Goal: Task Accomplishment & Management: Use online tool/utility

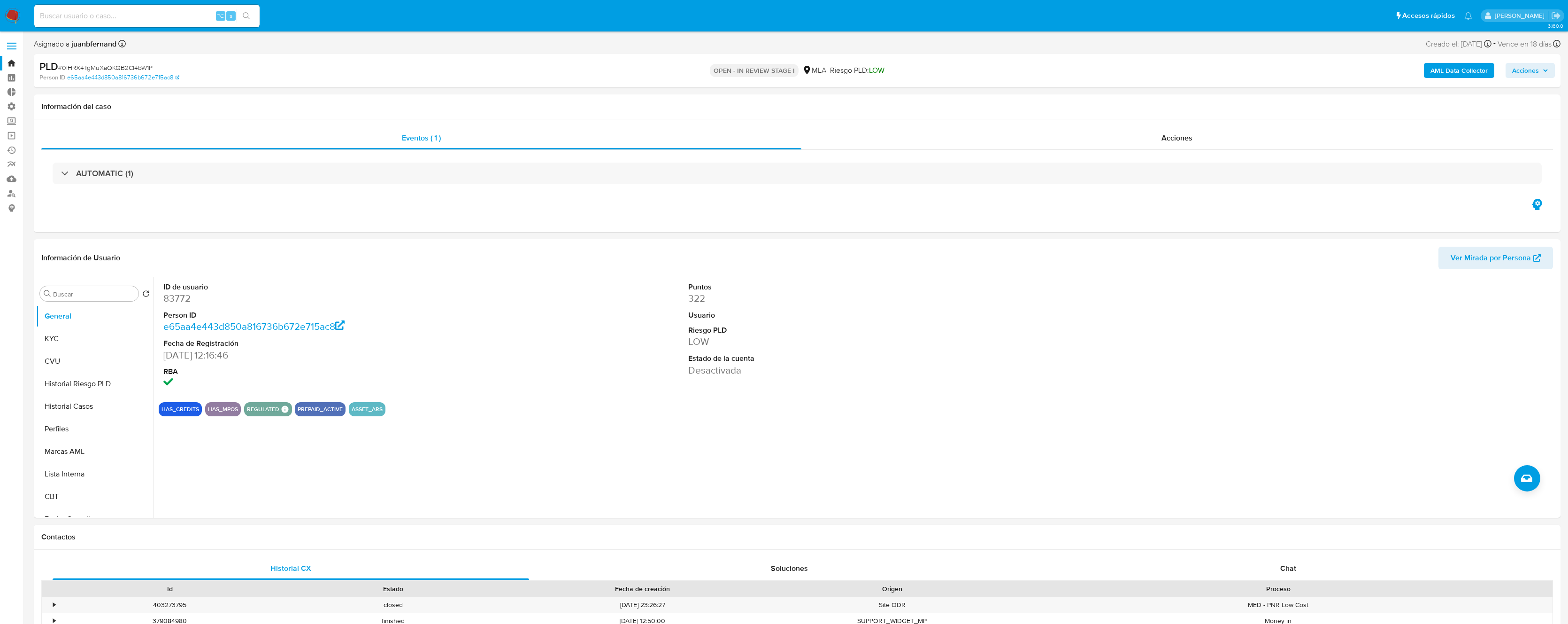
select select "10"
click at [13, 44] on label at bounding box center [12, 46] width 23 height 20
click at [0, 0] on input "checkbox" at bounding box center [0, 0] width 0 height 0
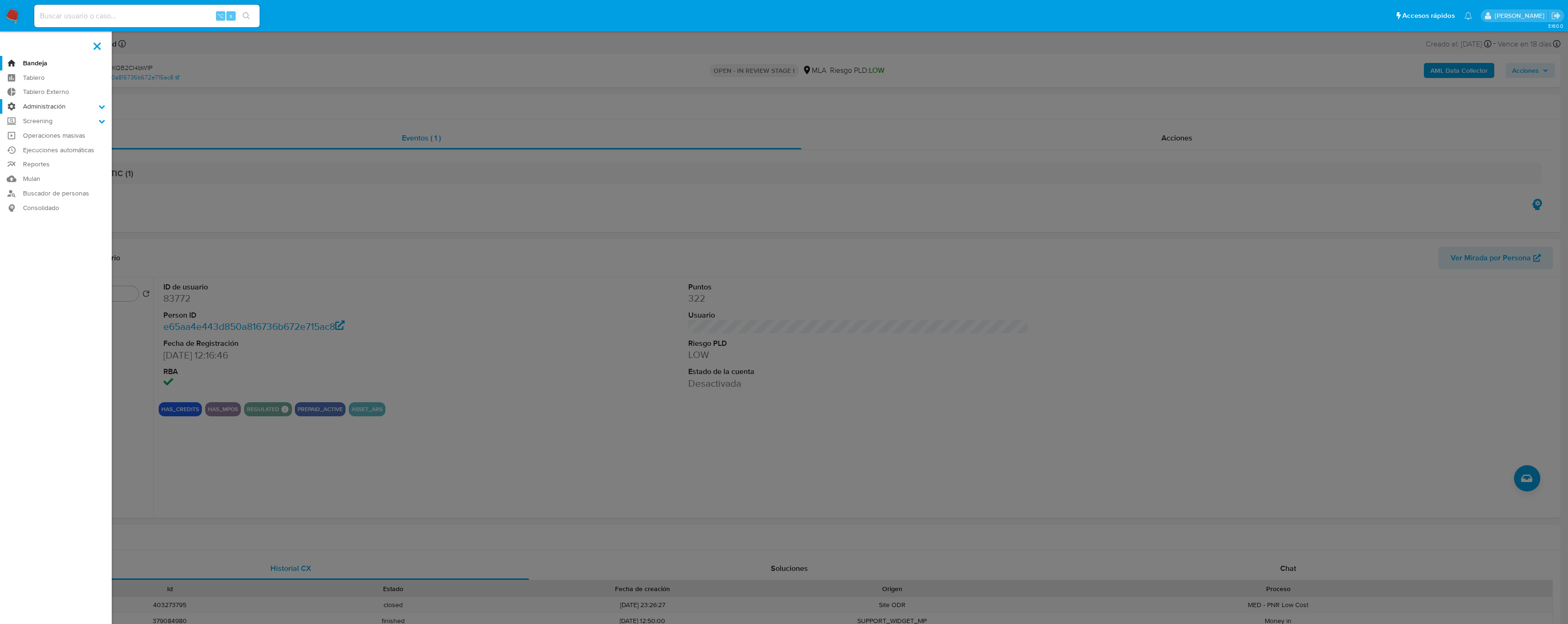
click at [46, 108] on label "Administración" at bounding box center [56, 106] width 112 height 15
click at [0, 0] on input "Administración" at bounding box center [0, 0] width 0 height 0
click at [42, 116] on link "Reglas" at bounding box center [56, 119] width 112 height 12
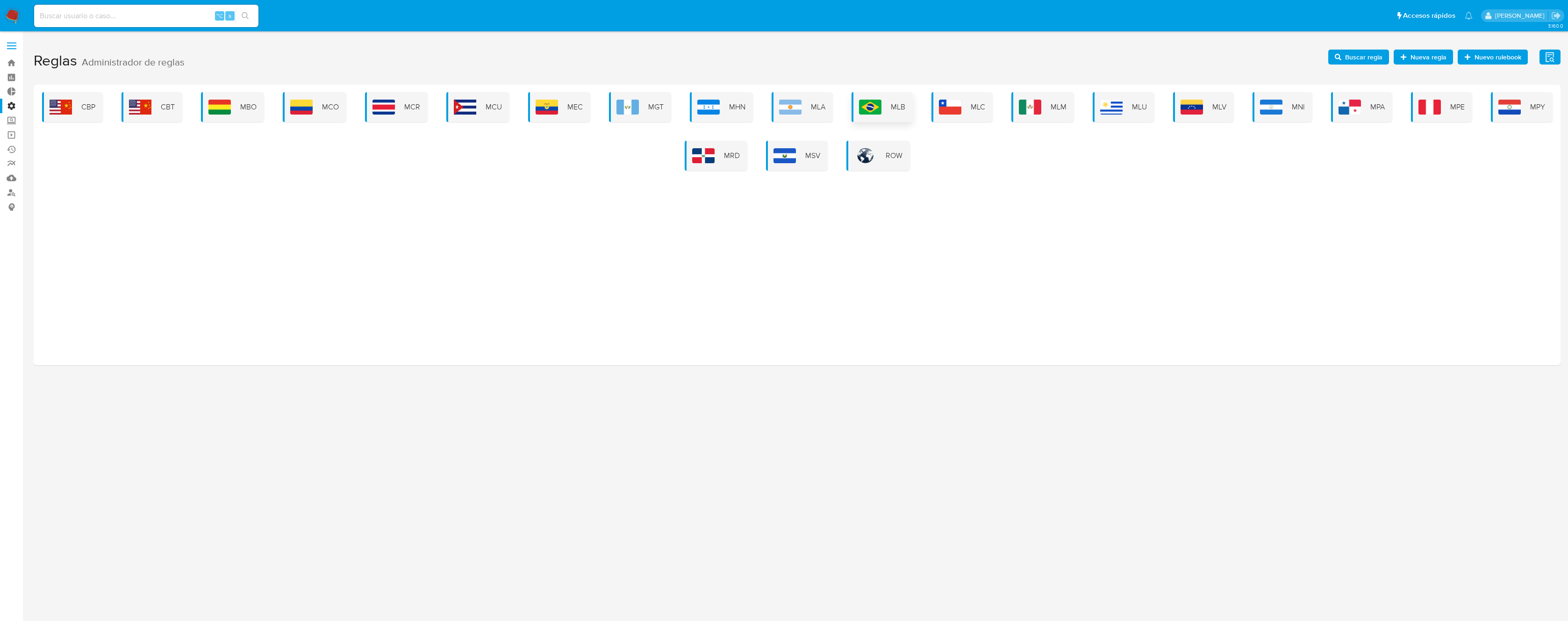
click at [884, 109] on div "MLB" at bounding box center [882, 107] width 61 height 30
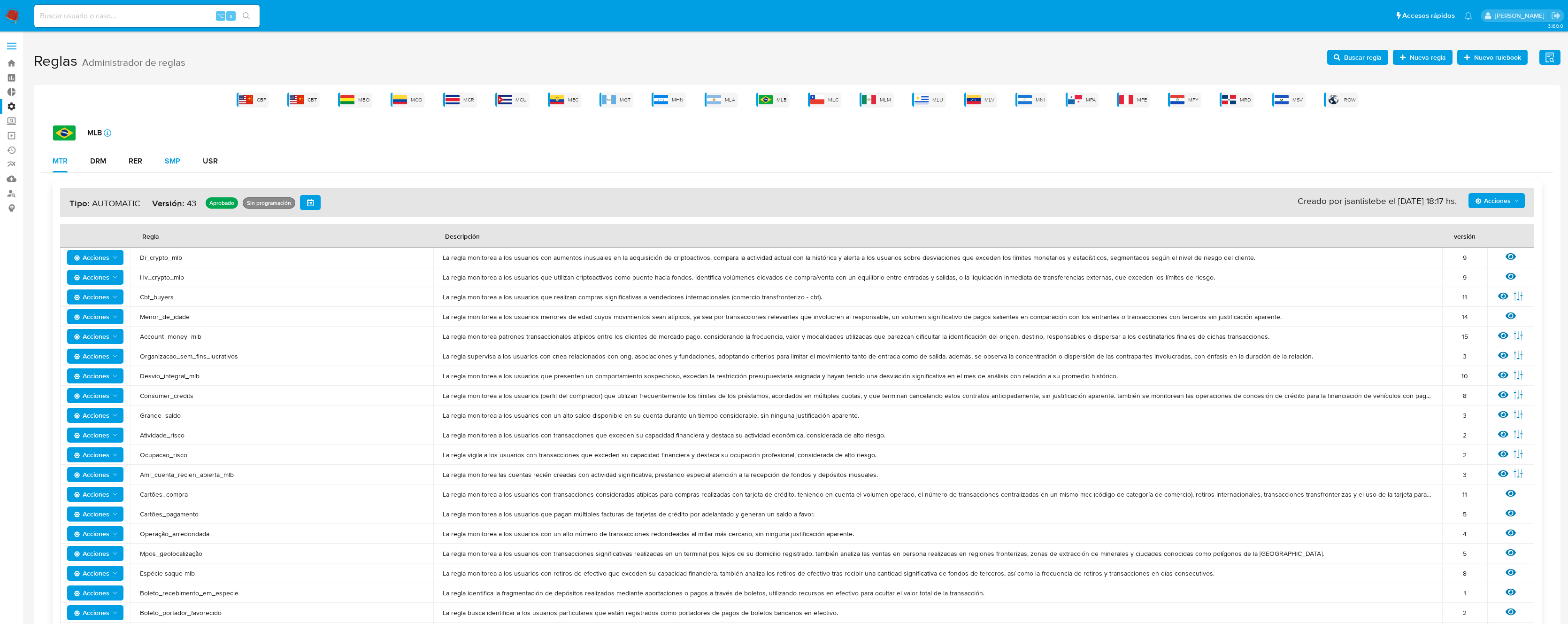
click at [177, 165] on div "SMP" at bounding box center [172, 161] width 15 height 7
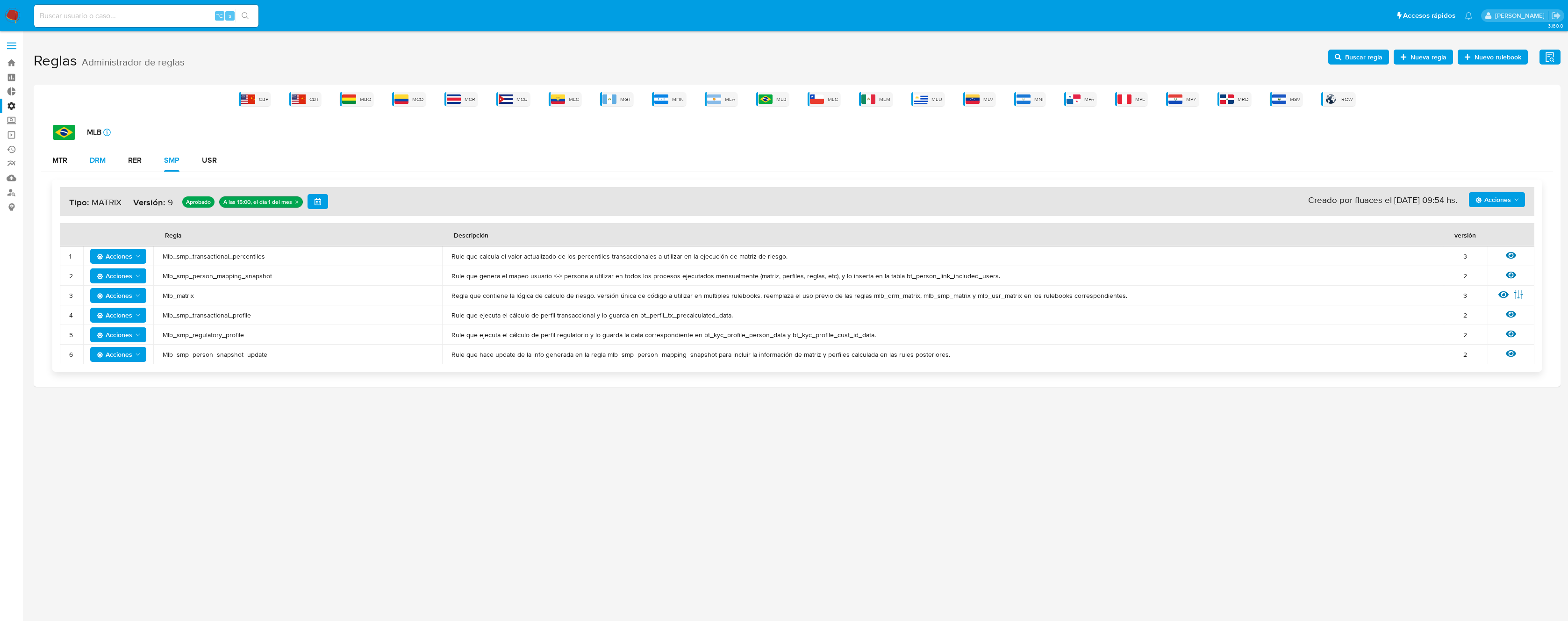
click at [113, 167] on button "DRM" at bounding box center [97, 160] width 38 height 23
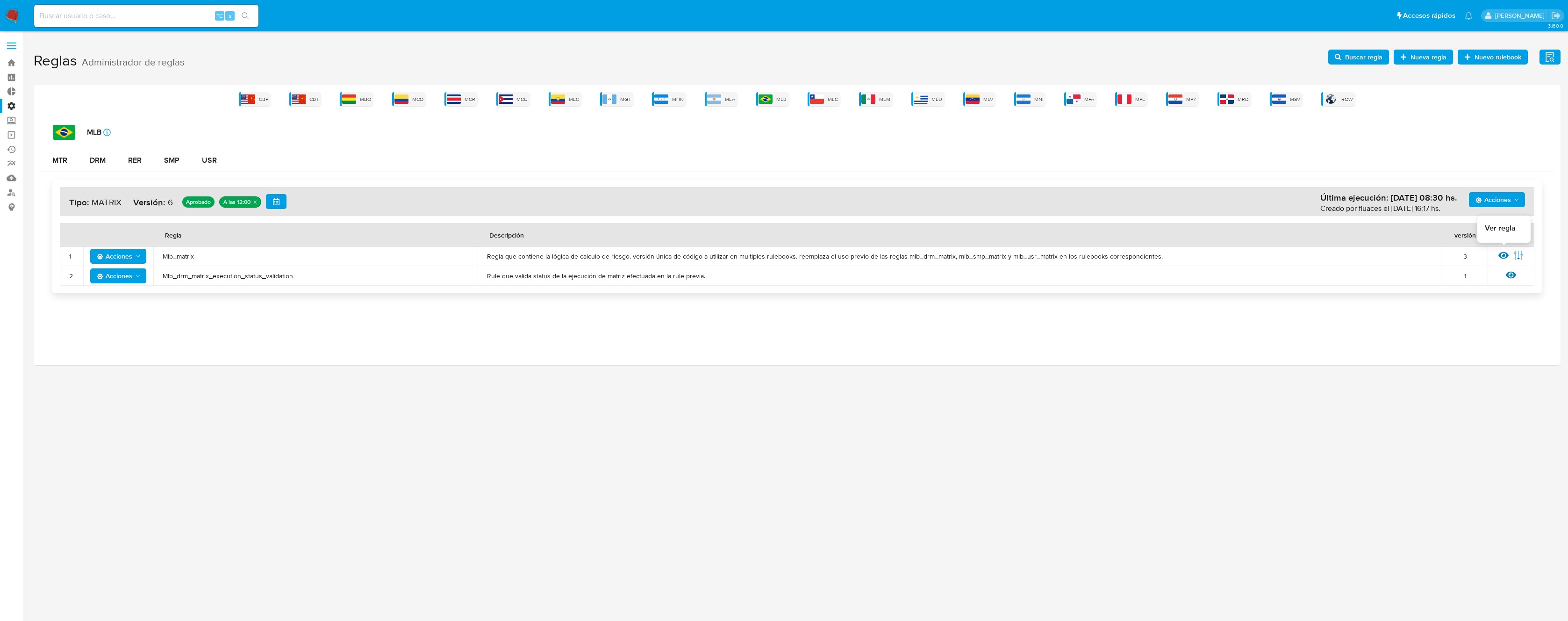
click at [1503, 256] on icon at bounding box center [1503, 256] width 10 height 7
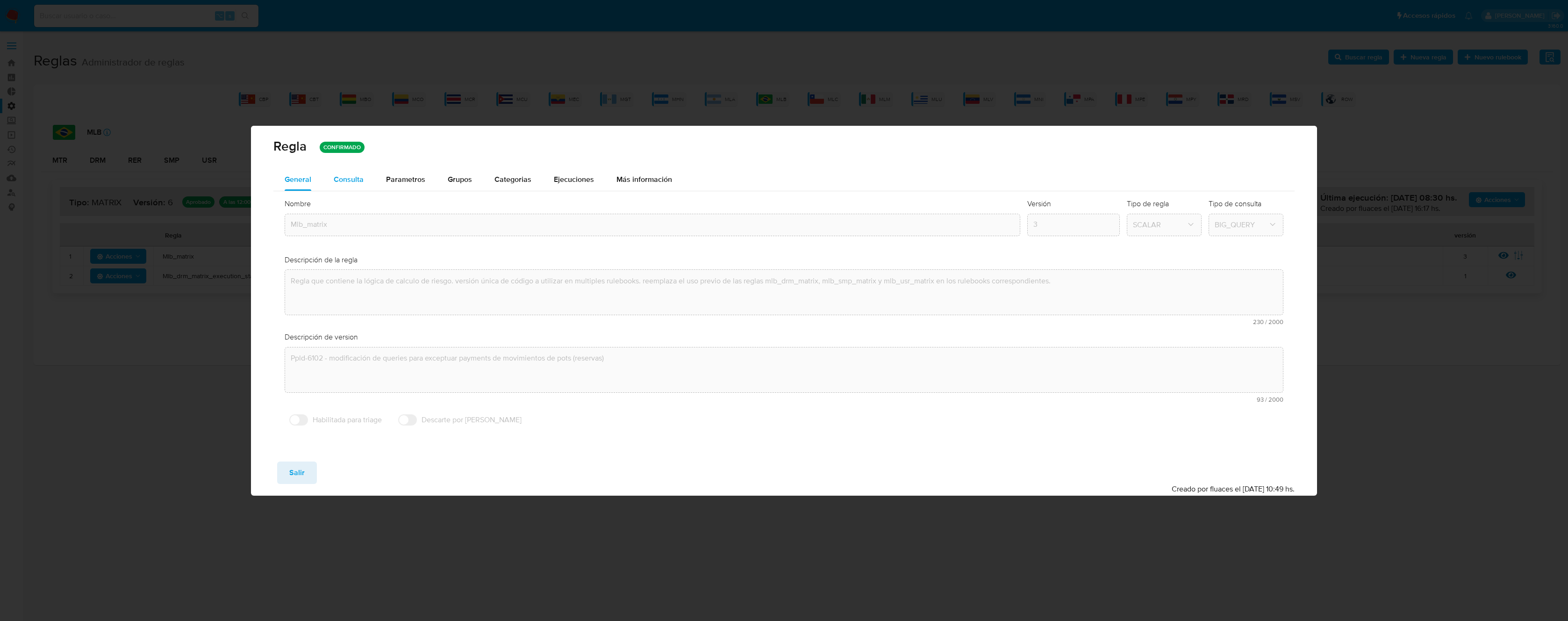
click at [357, 184] on span "Consulta" at bounding box center [348, 180] width 30 height 11
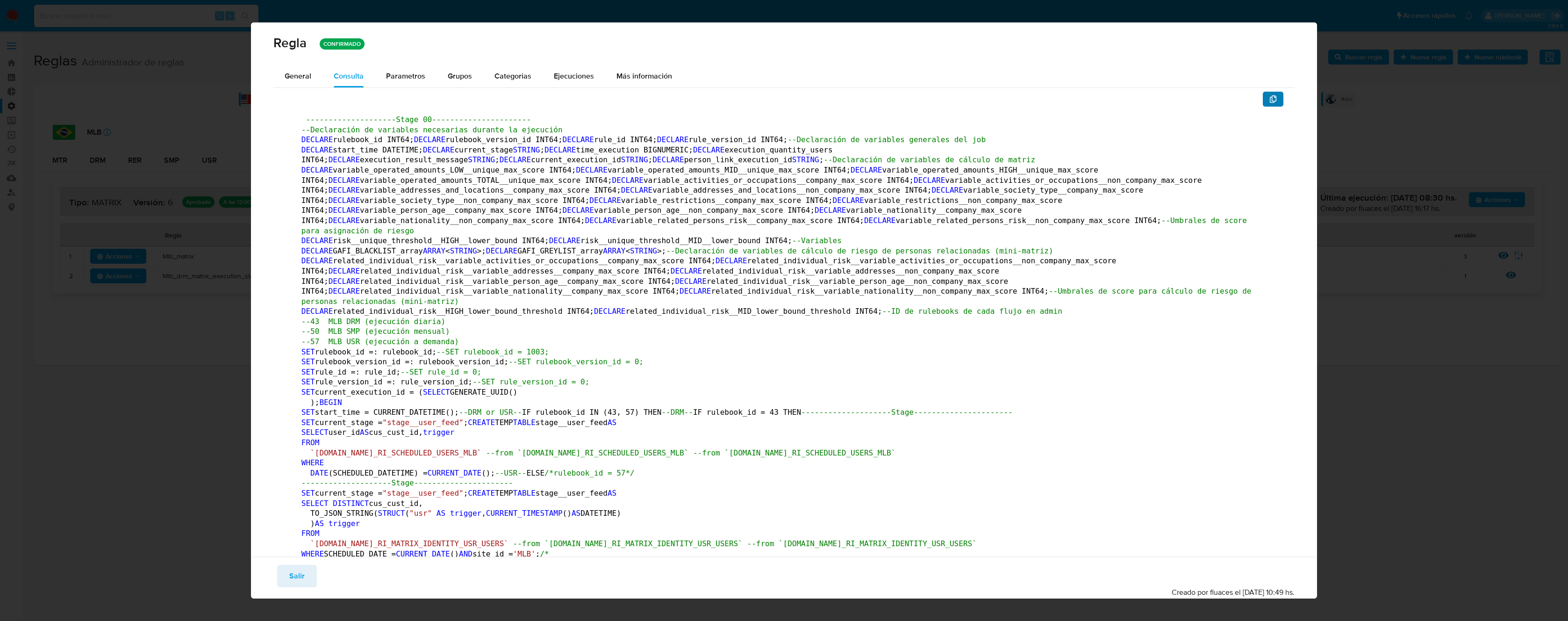
click at [1269, 98] on icon "button" at bounding box center [1273, 99] width 7 height 7
